Goal: Task Accomplishment & Management: Manage account settings

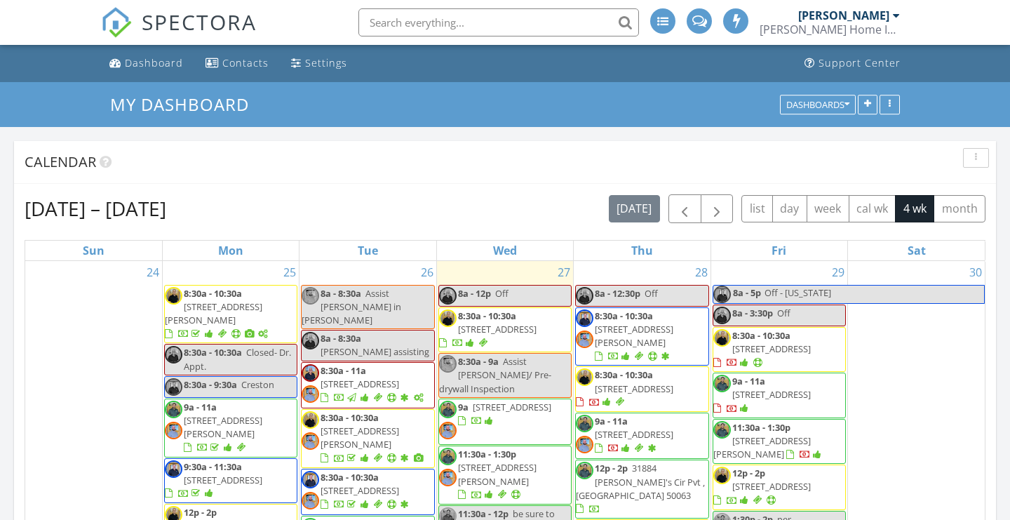
scroll to position [1452, 1010]
click at [140, 62] on div "Dashboard" at bounding box center [154, 62] width 58 height 13
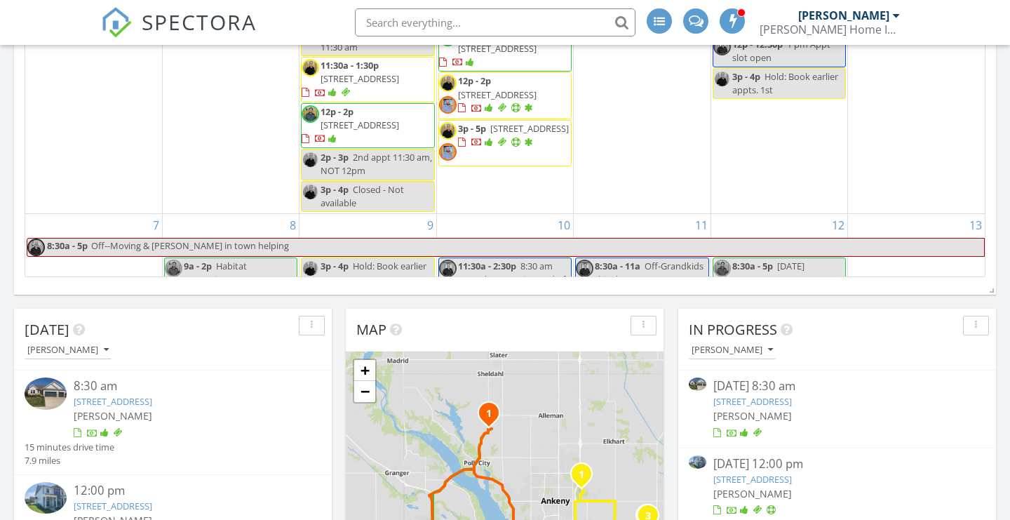
scroll to position [371, 0]
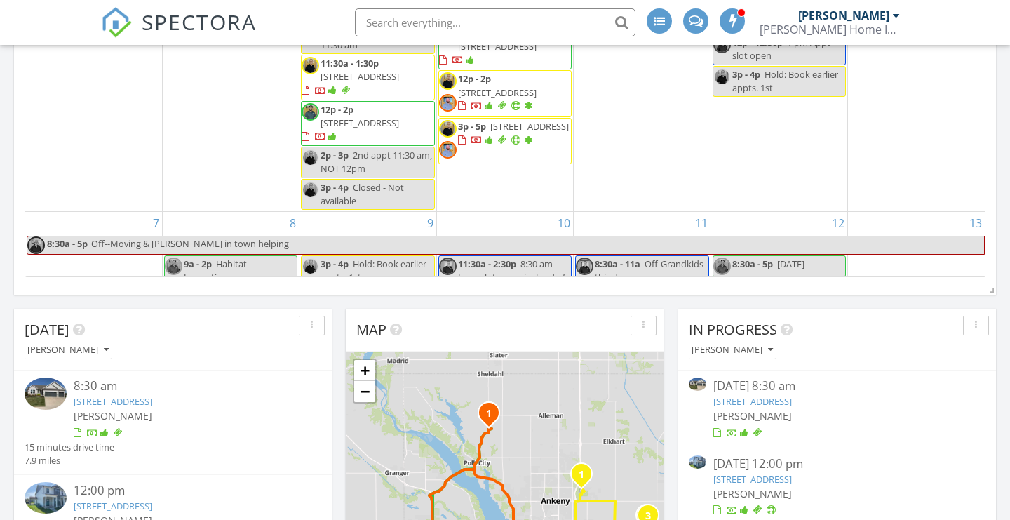
click at [152, 402] on link "1202 NE Cold Harbor Dr, Ankeny, IA 50021" at bounding box center [113, 401] width 79 height 13
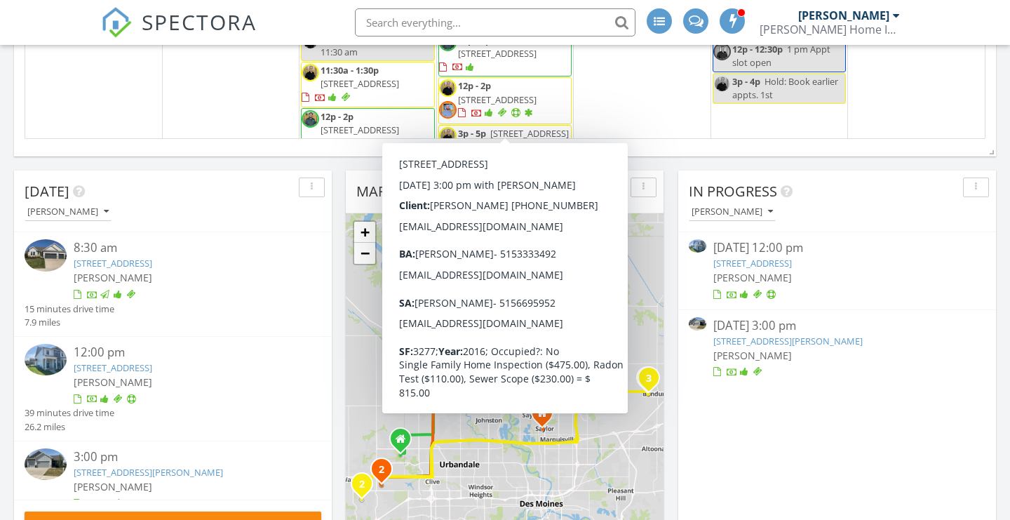
scroll to position [673, 0]
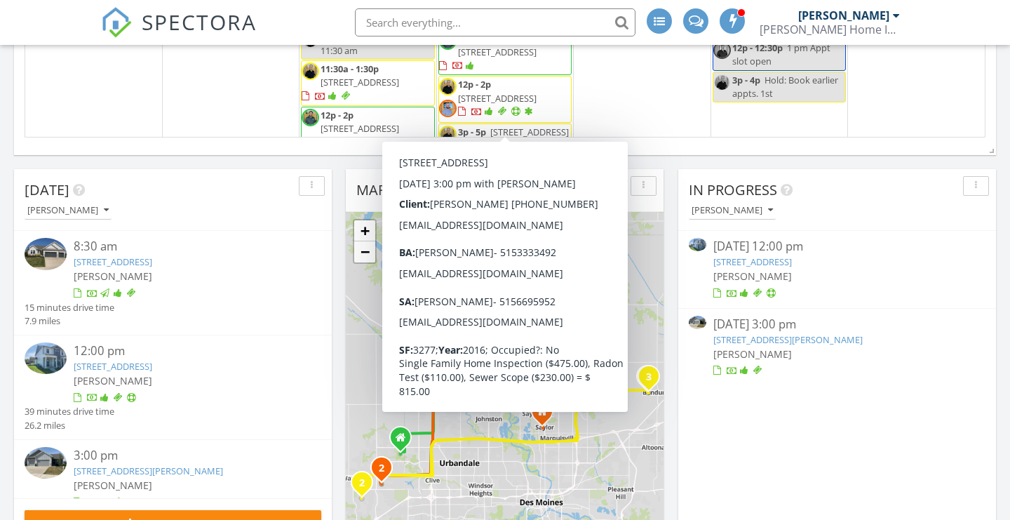
click at [759, 260] on link "[STREET_ADDRESS]" at bounding box center [752, 261] width 79 height 13
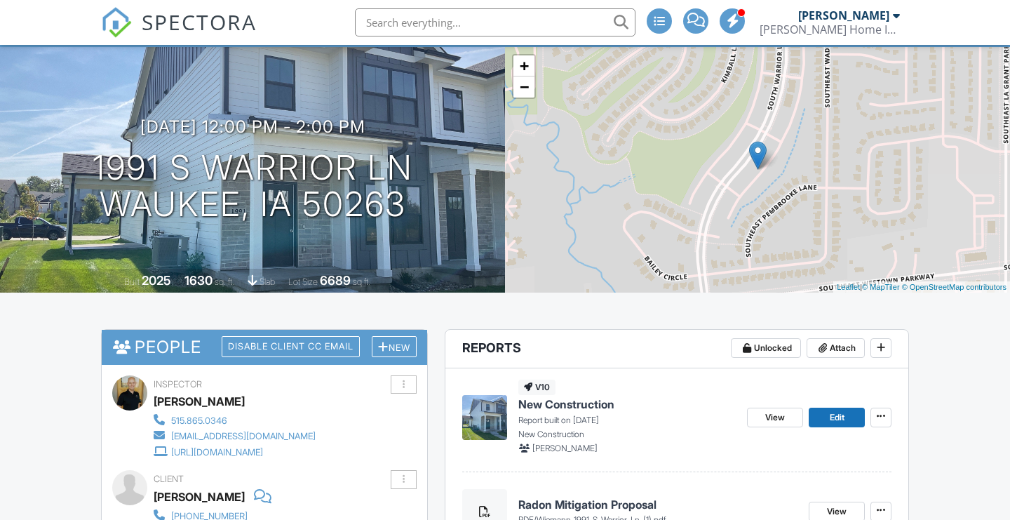
scroll to position [88, 0]
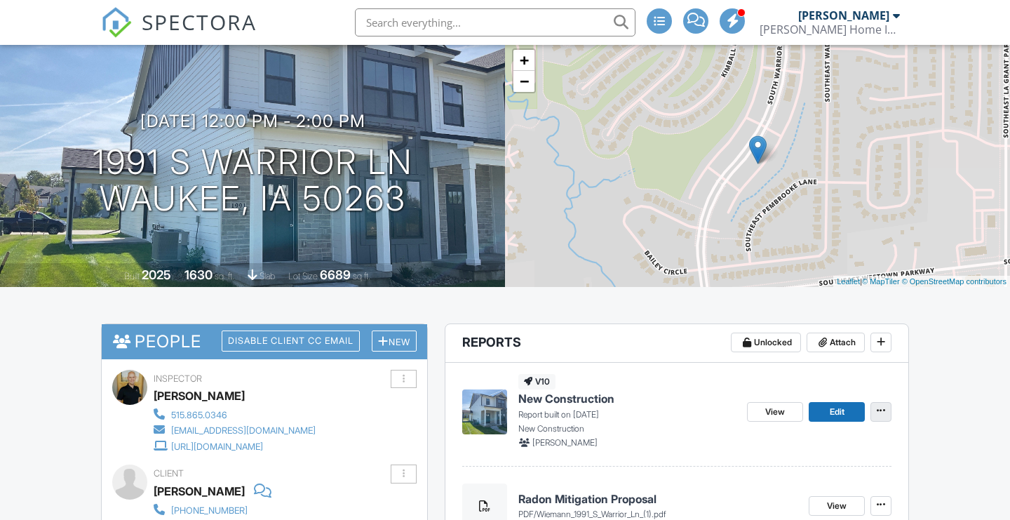
click at [879, 410] on icon at bounding box center [880, 410] width 8 height 14
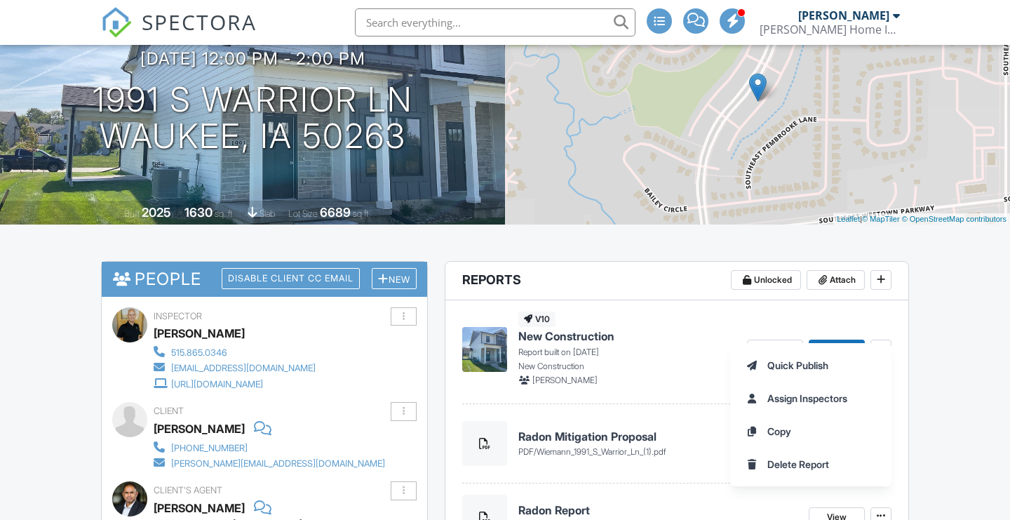
scroll to position [192, 0]
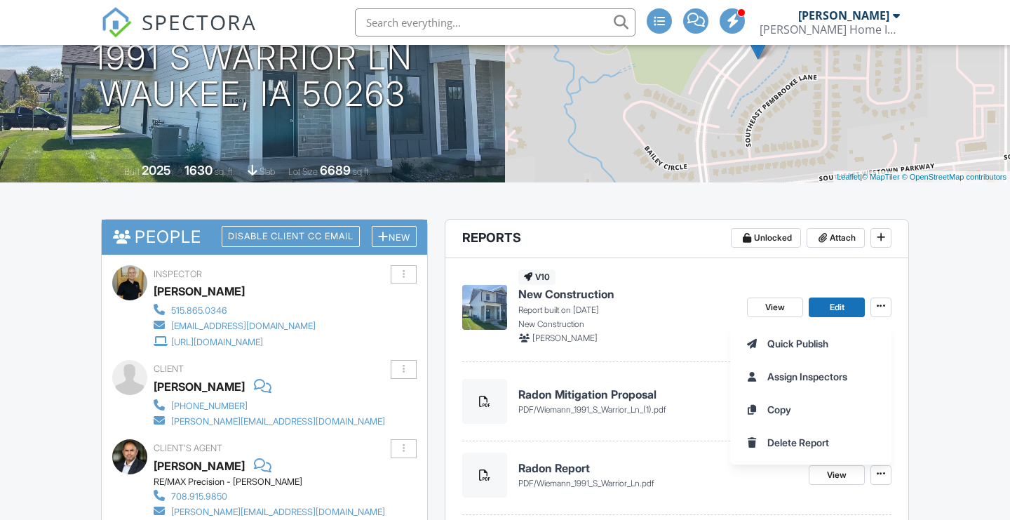
click at [931, 382] on div "Quick Publish Assign Inspectors Copy Delete Report" at bounding box center [870, 392] width 280 height 143
click at [942, 433] on div "Quick Publish Assign Inspectors Copy Delete Report" at bounding box center [870, 392] width 280 height 143
click at [724, 475] on div "Radon Report pdf / Wiemann_1991_S_Warrior_Ln.pdf" at bounding box center [657, 474] width 279 height 29
click at [832, 404] on span "View" at bounding box center [837, 401] width 20 height 14
click at [823, 303] on link "Edit" at bounding box center [836, 307] width 56 height 20
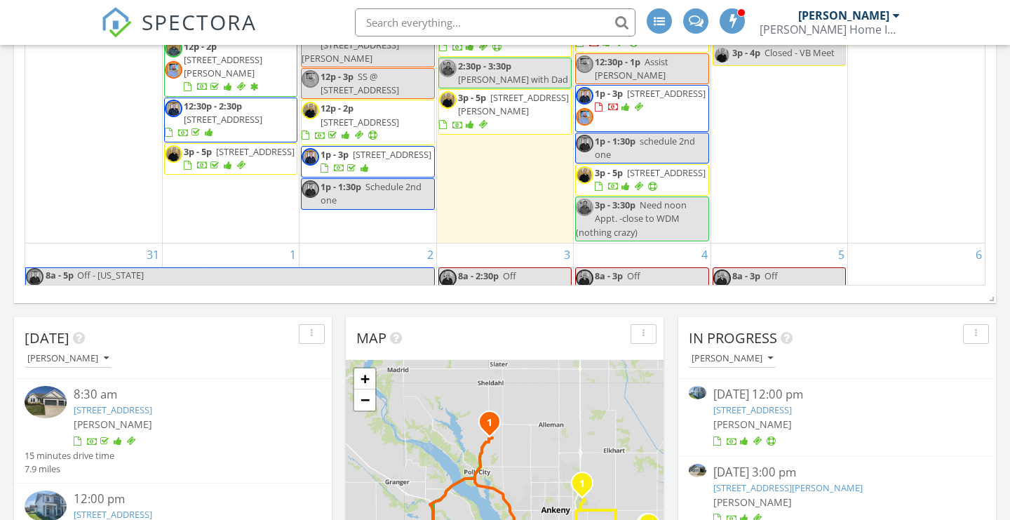
scroll to position [529, 0]
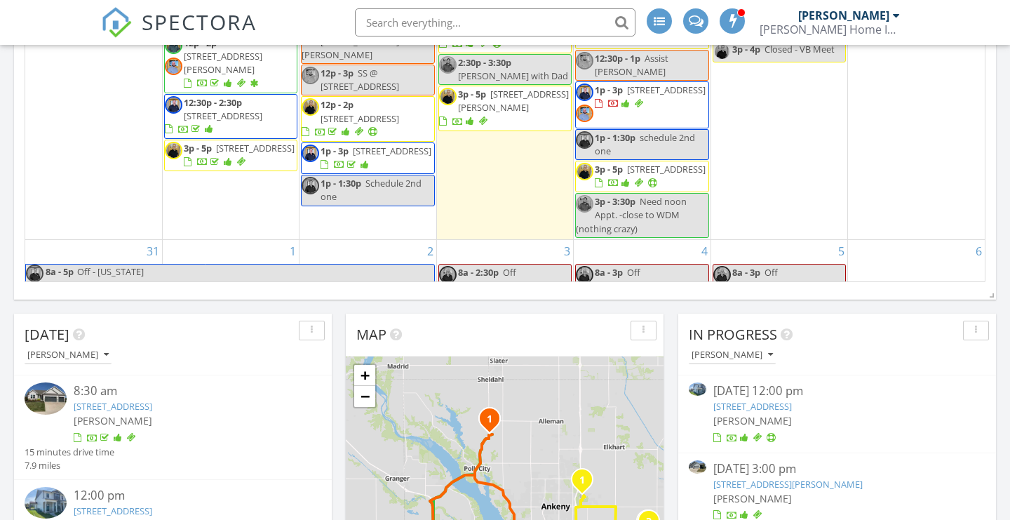
click at [792, 408] on link "[STREET_ADDRESS]" at bounding box center [752, 406] width 79 height 13
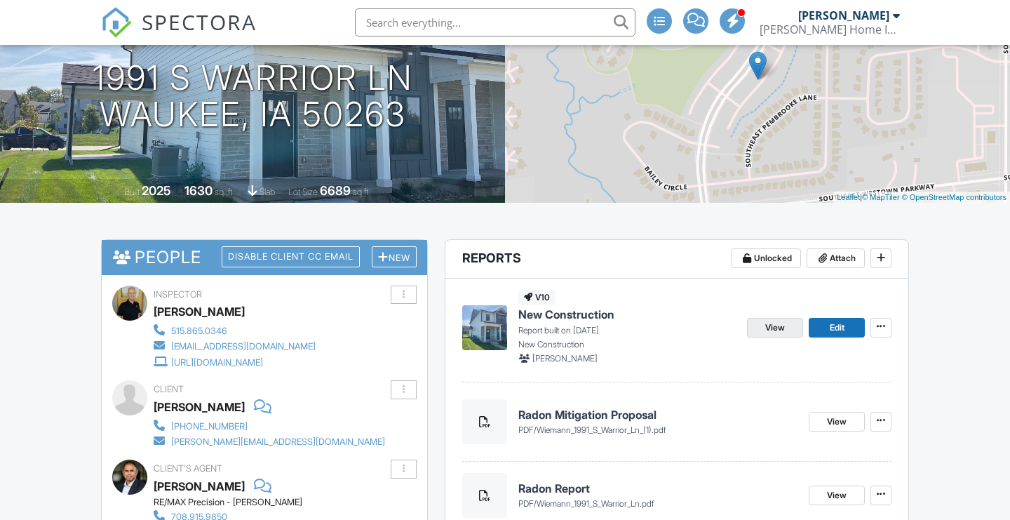
click at [771, 330] on span "View" at bounding box center [775, 327] width 20 height 14
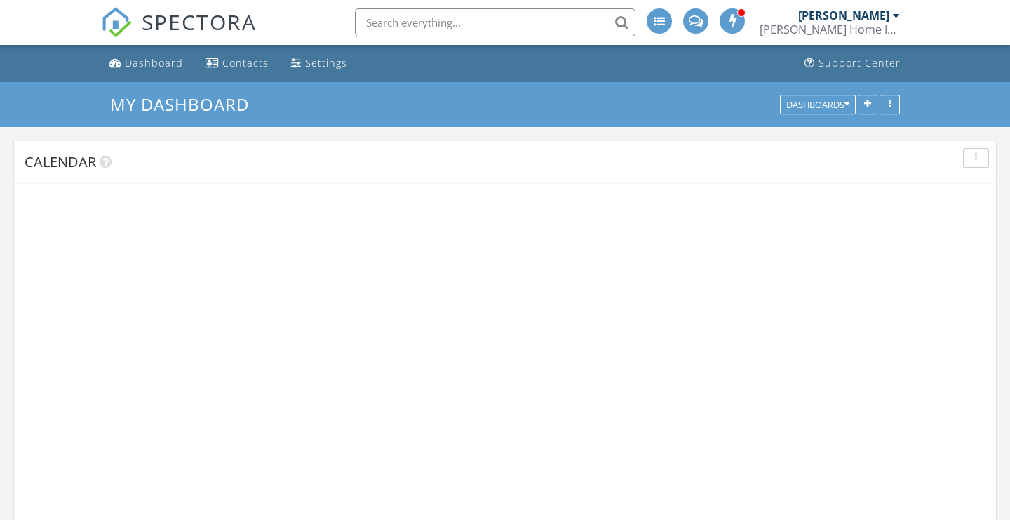
scroll to position [1452, 1010]
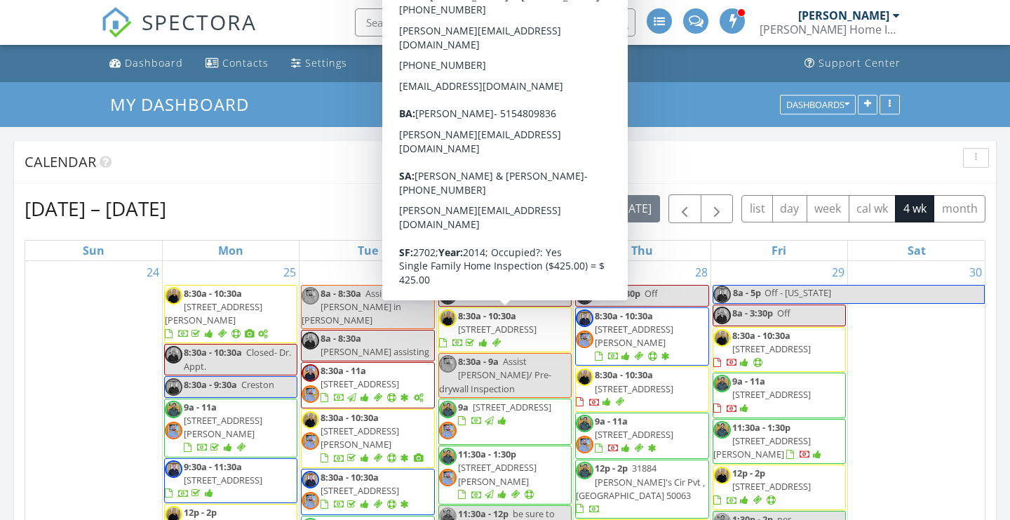
click at [683, 149] on div "Calendar" at bounding box center [505, 162] width 982 height 43
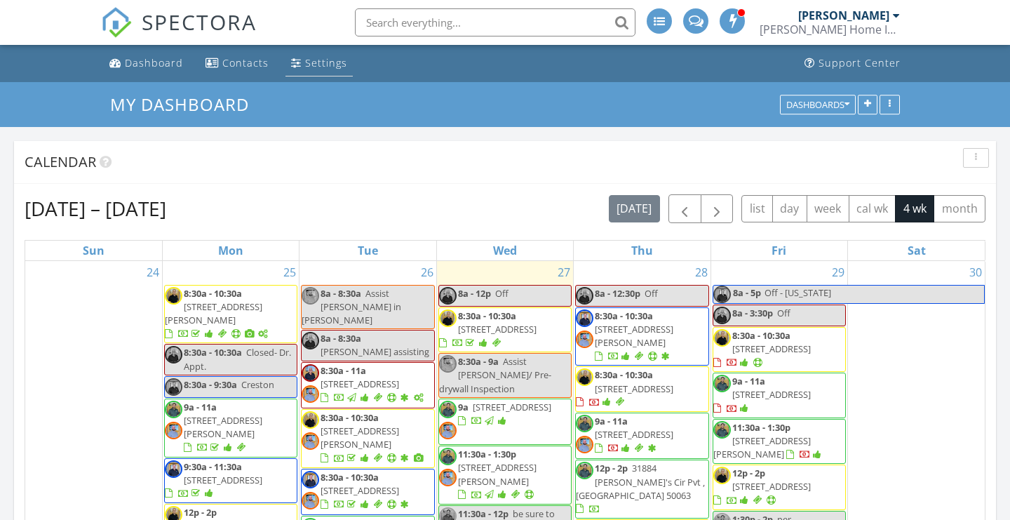
click at [295, 62] on div "Settings" at bounding box center [296, 62] width 11 height 11
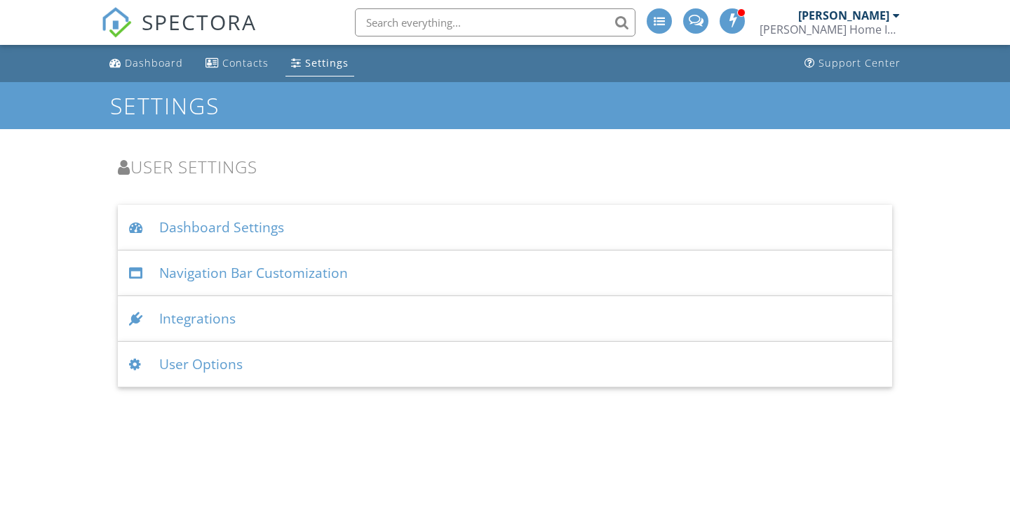
click at [172, 27] on span "SPECTORA" at bounding box center [199, 21] width 115 height 29
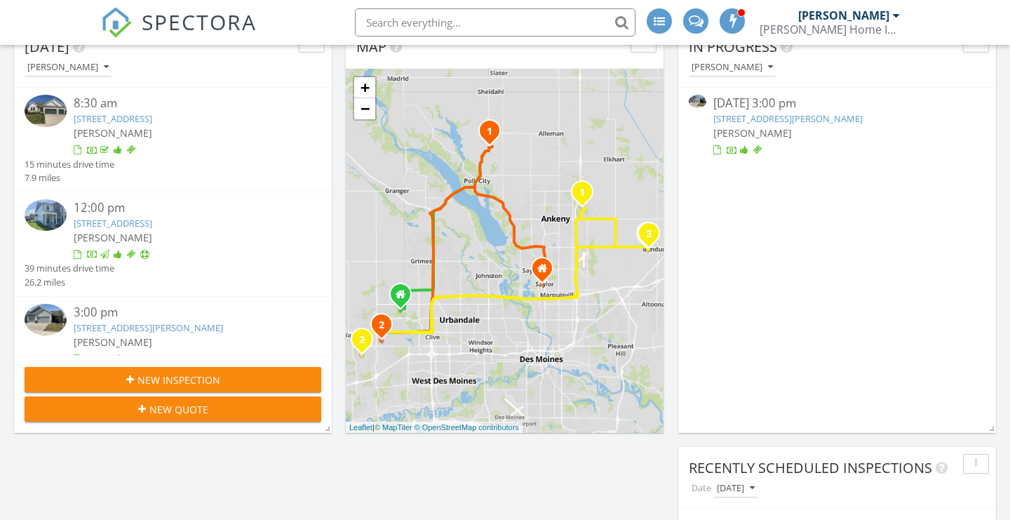
scroll to position [819, 0]
